Goal: Task Accomplishment & Management: Manage account settings

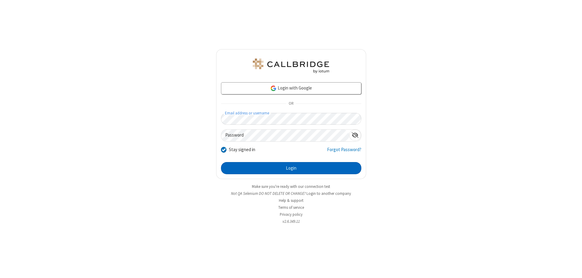
click at [291, 168] on button "Login" at bounding box center [291, 168] width 140 height 12
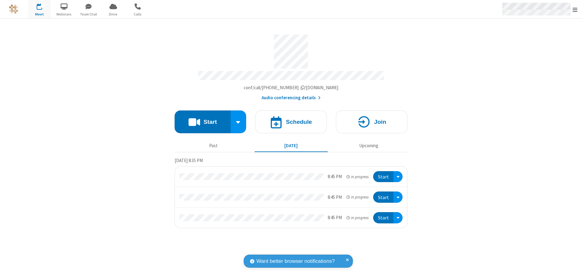
click at [575, 9] on span "Open menu" at bounding box center [574, 10] width 5 height 6
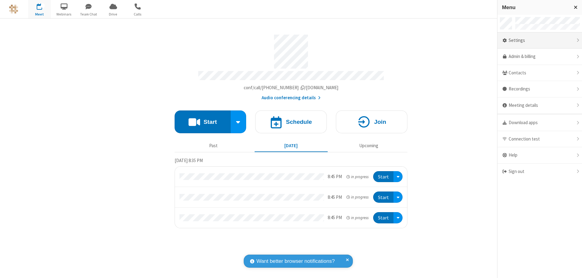
click at [580, 40] on div "Settings" at bounding box center [539, 40] width 85 height 16
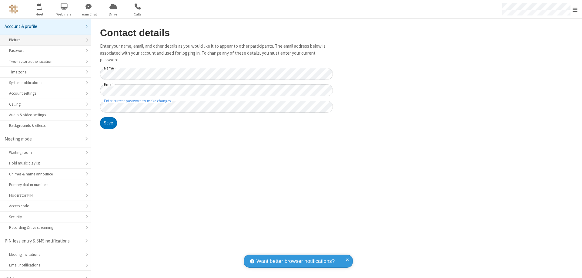
click at [43, 37] on div "Picture" at bounding box center [45, 40] width 72 height 6
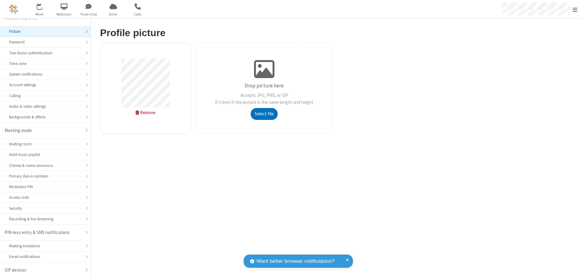
type input "C:\fakepath\avatar_image_test_2.jpg"
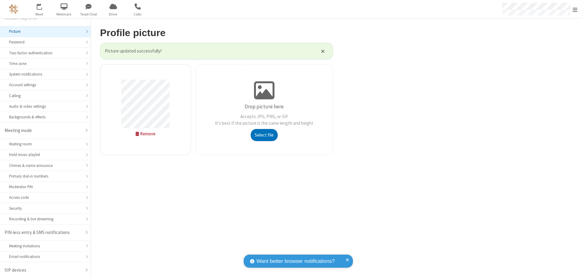
click at [575, 9] on span "Open menu" at bounding box center [574, 10] width 5 height 6
click at [39, 9] on span "button" at bounding box center [39, 6] width 23 height 10
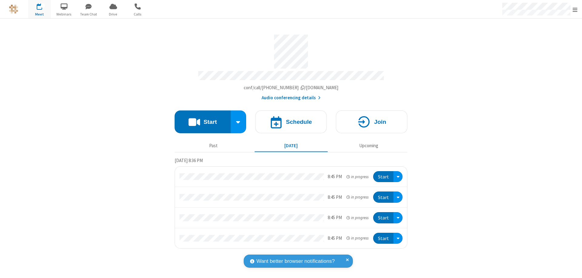
click at [202, 119] on button "Start" at bounding box center [203, 121] width 56 height 23
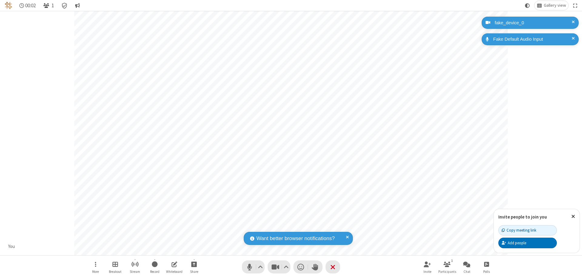
click at [47, 5] on span "Open participant list" at bounding box center [46, 6] width 6 height 6
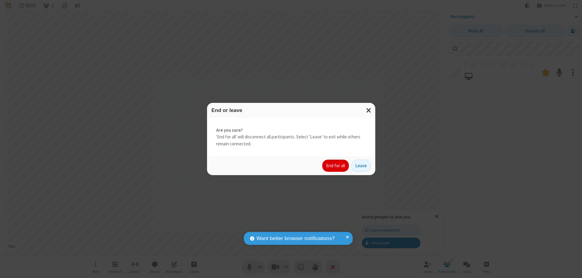
click at [336, 165] on button "End for all" at bounding box center [335, 165] width 27 height 12
